Goal: Task Accomplishment & Management: Complete application form

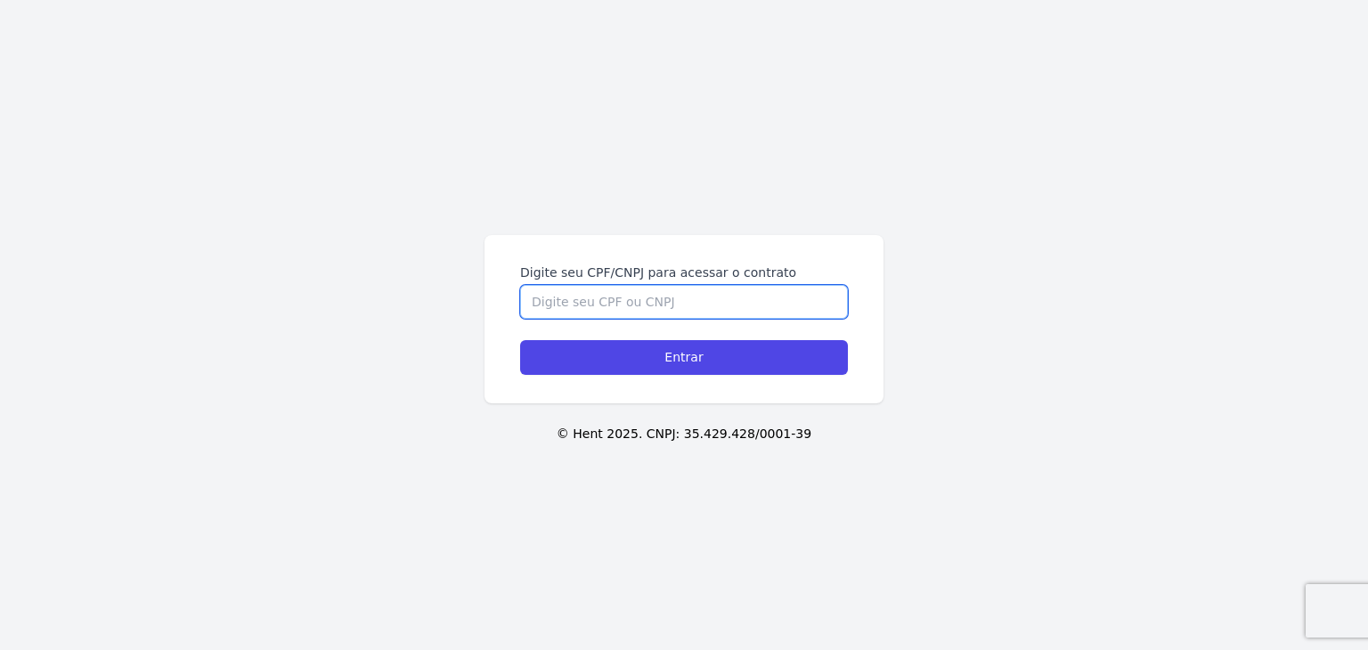
click at [626, 300] on input "Digite seu CPF/CNPJ para acessar o contrato" at bounding box center [684, 302] width 328 height 34
paste input "[PHONE_NUMBER]"
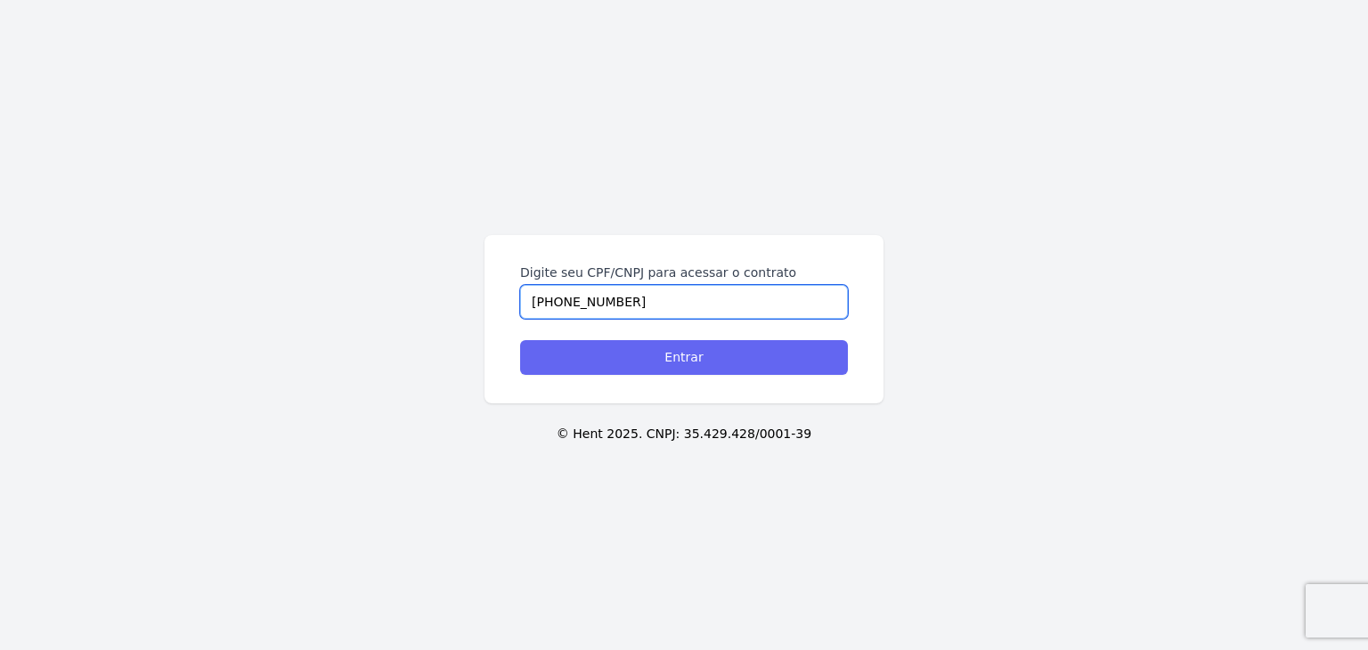
type input "[PHONE_NUMBER]"
click at [669, 362] on input "Entrar" at bounding box center [684, 357] width 328 height 35
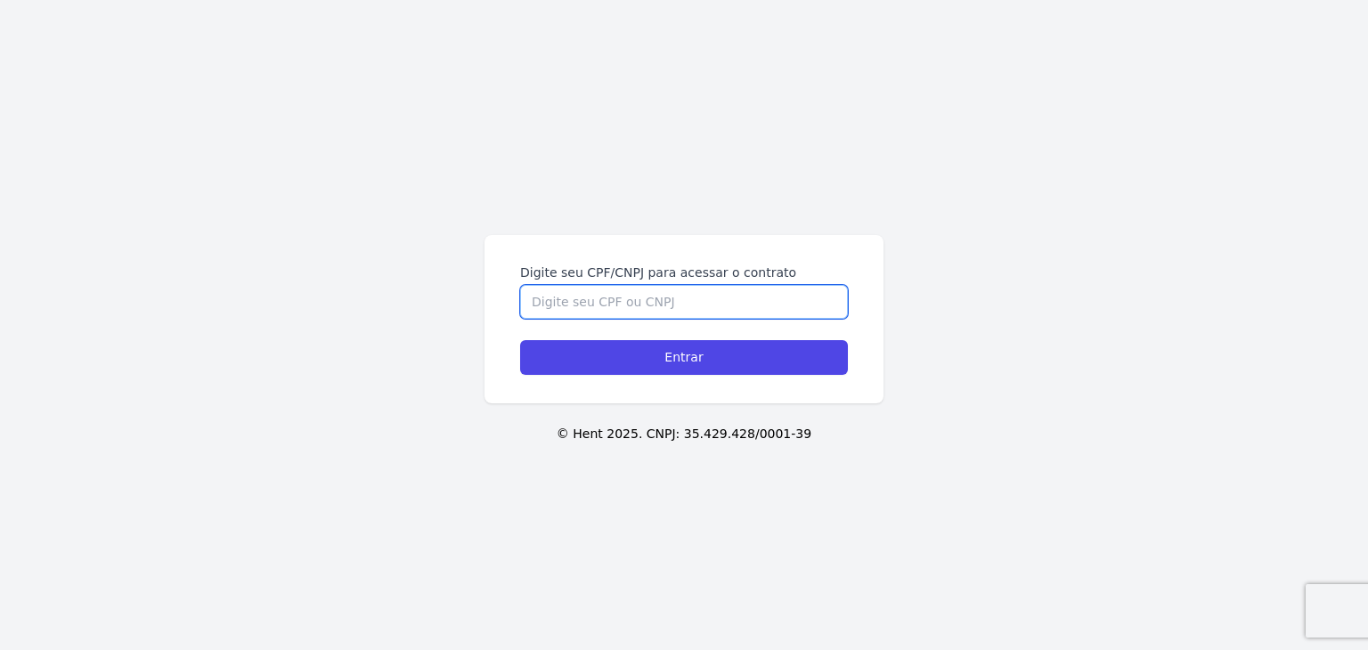
click at [669, 317] on input "Digite seu CPF/CNPJ para acessar o contrato" at bounding box center [684, 302] width 328 height 34
paste input "[PHONE_NUMBER]"
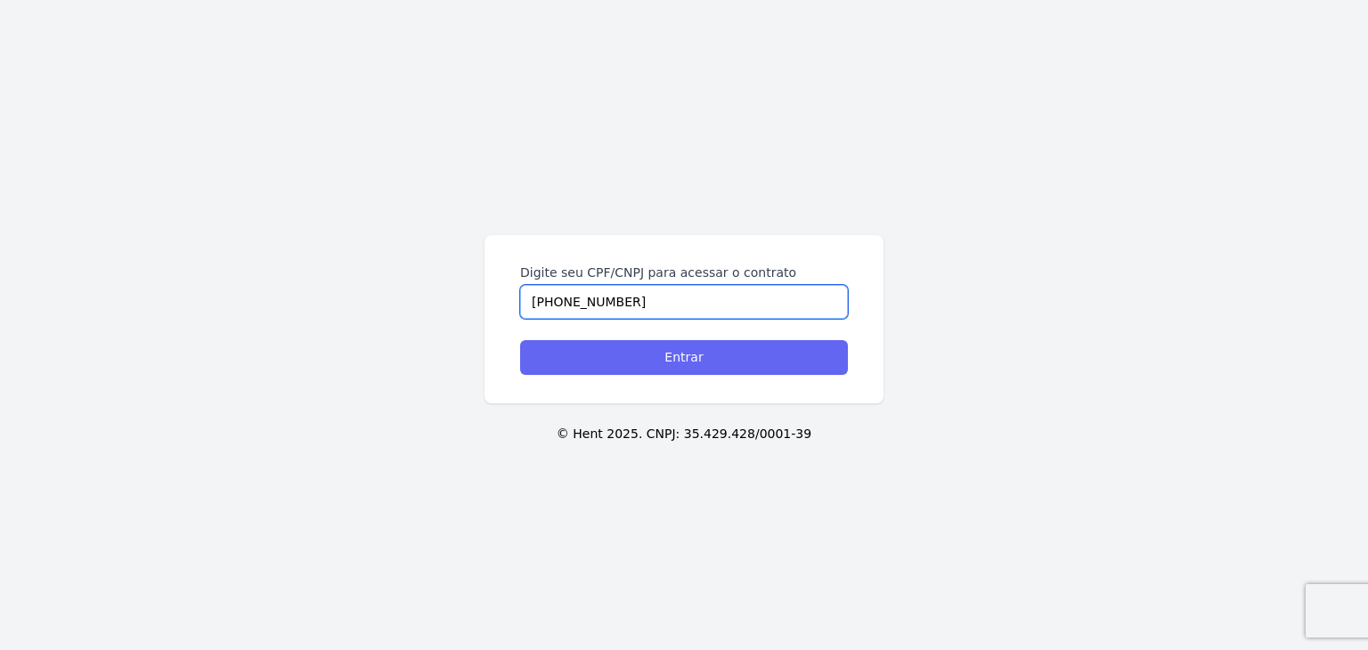
type input "[PHONE_NUMBER]"
click at [772, 350] on input "Entrar" at bounding box center [684, 357] width 328 height 35
